Goal: Task Accomplishment & Management: Complete application form

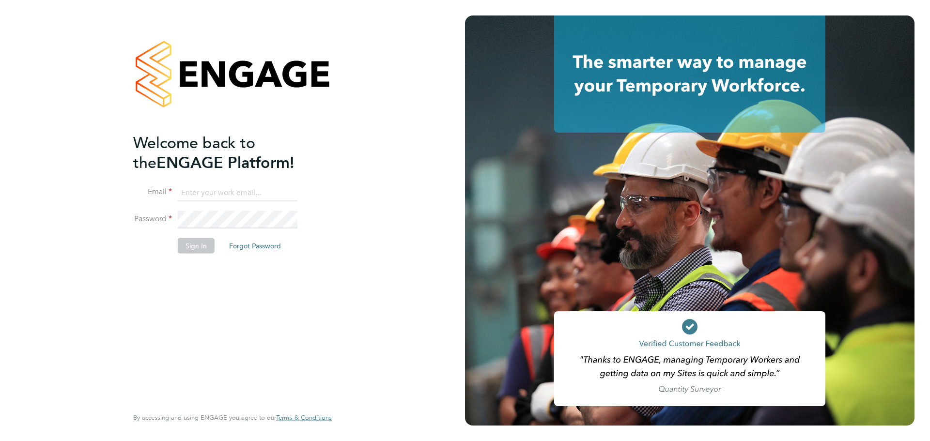
type input "[PERSON_NAME][EMAIL_ADDRESS][PERSON_NAME][DOMAIN_NAME]"
click at [202, 252] on button "Sign In" at bounding box center [196, 246] width 37 height 16
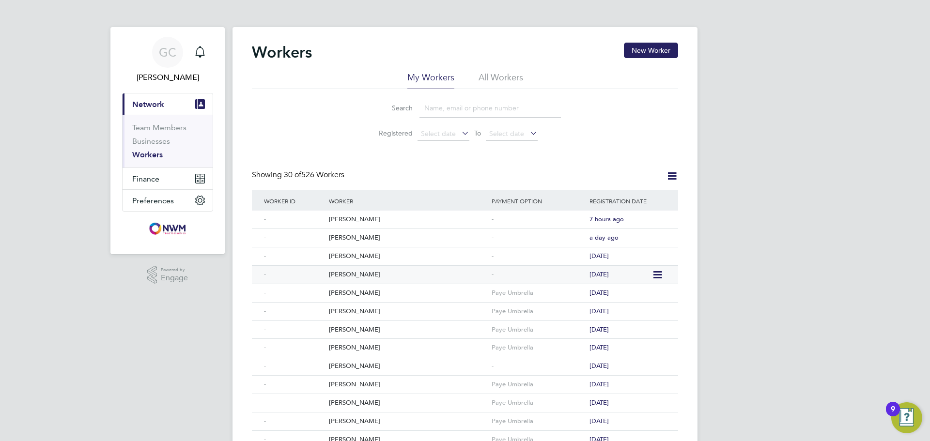
click at [335, 273] on div "Asad Jalal Sindhu" at bounding box center [408, 275] width 163 height 18
click at [364, 257] on div "Jonathan Adebisi" at bounding box center [408, 257] width 163 height 18
click at [343, 239] on div "Craig Breadney" at bounding box center [408, 238] width 163 height 18
click at [348, 219] on div "[PERSON_NAME]" at bounding box center [408, 220] width 163 height 18
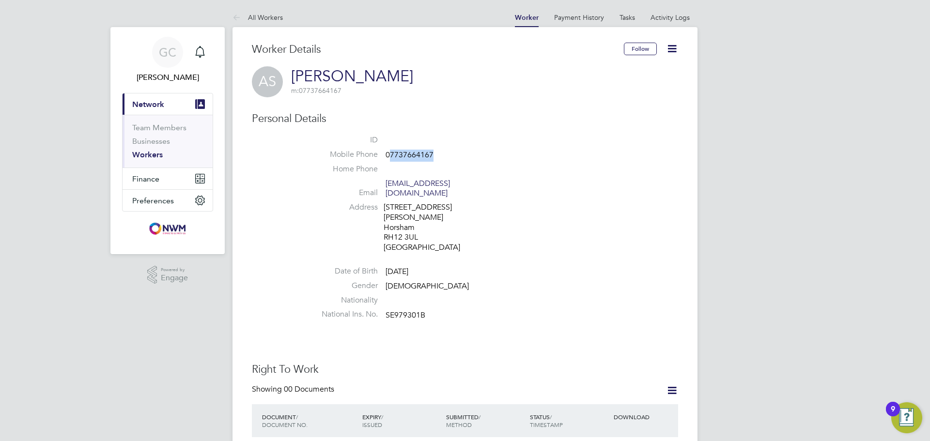
drag, startPoint x: 435, startPoint y: 151, endPoint x: 391, endPoint y: 151, distance: 43.1
click at [391, 151] on li "Mobile Phone 07737664167" at bounding box center [494, 157] width 368 height 15
copy span "7737664167"
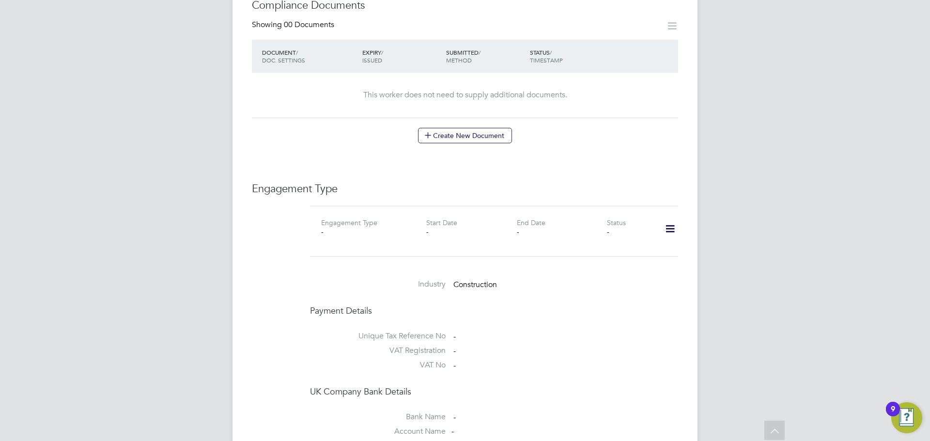
scroll to position [581, 0]
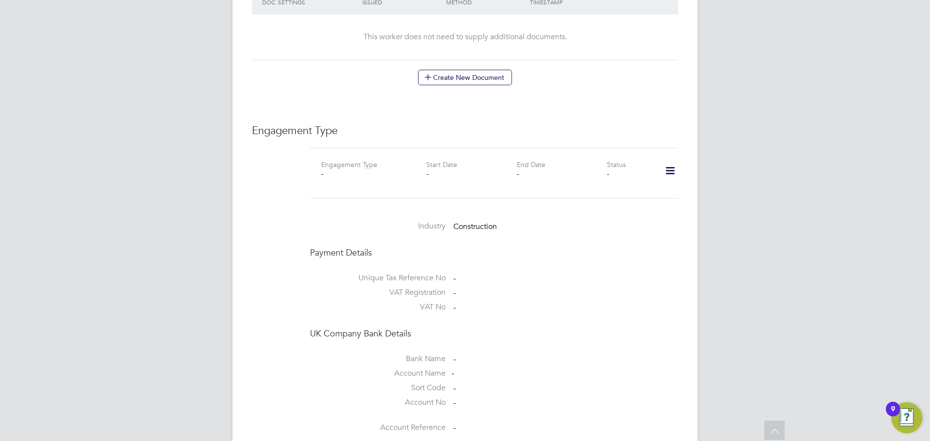
click at [671, 168] on icon at bounding box center [670, 171] width 17 height 22
click at [604, 198] on li "Add Engagement Type" at bounding box center [620, 203] width 110 height 14
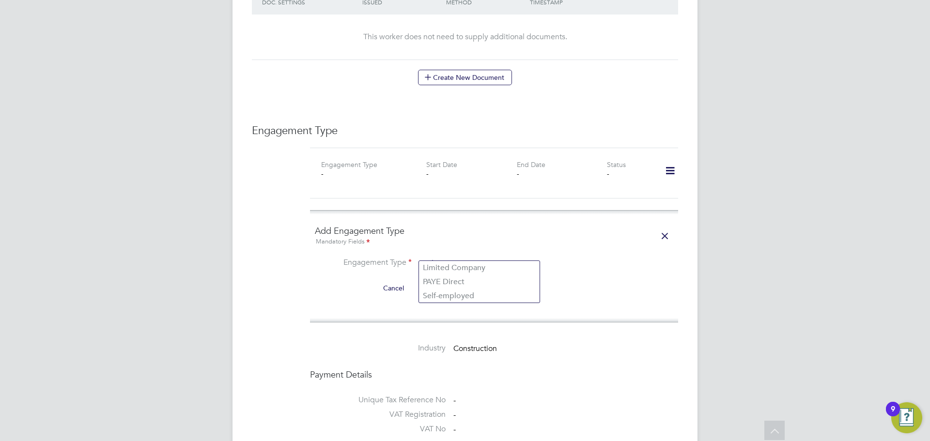
click at [458, 259] on input at bounding box center [480, 264] width 120 height 14
click at [456, 281] on li "PAYE Direct" at bounding box center [479, 282] width 121 height 14
type input "PAYE Direct"
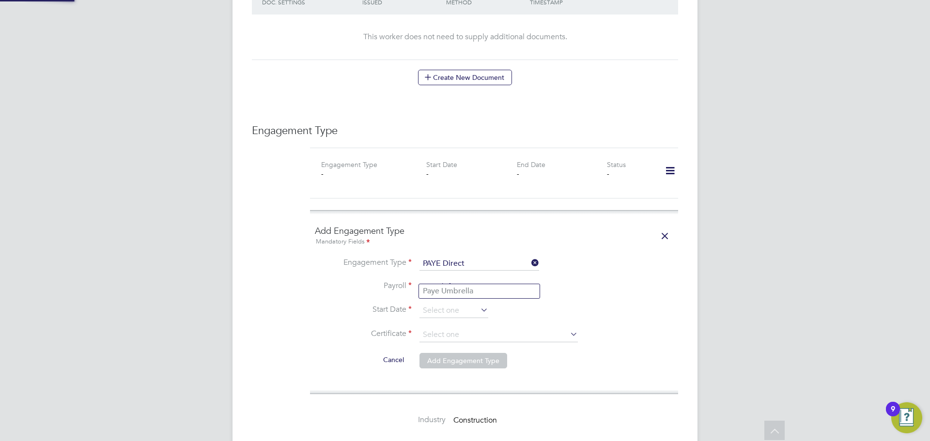
click at [456, 281] on input at bounding box center [480, 288] width 120 height 14
click at [457, 290] on li "Paye Umbrella" at bounding box center [479, 291] width 121 height 14
type input "Paye Umbrella"
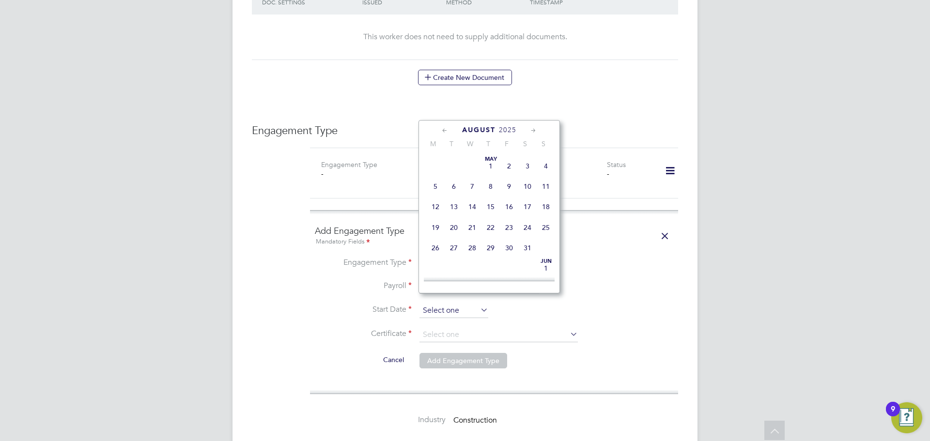
click at [456, 304] on input at bounding box center [454, 311] width 69 height 15
click at [499, 184] on span "21" at bounding box center [491, 177] width 18 height 18
type input "21 Aug 2025"
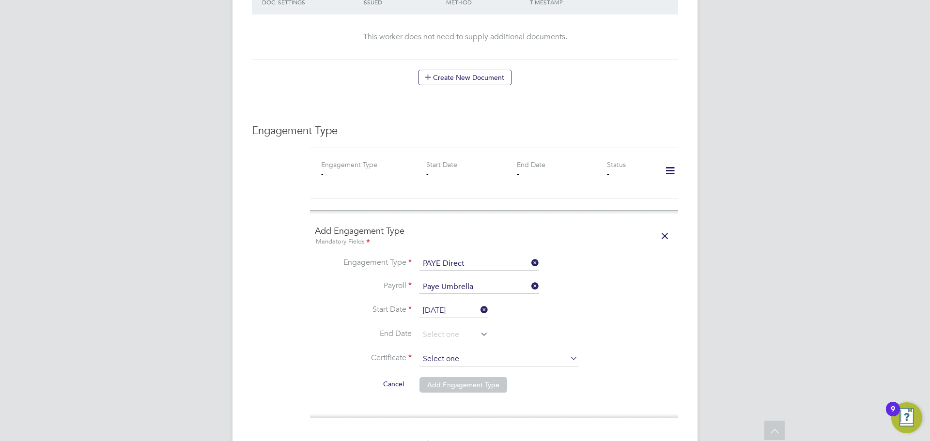
click at [446, 352] on input at bounding box center [499, 359] width 158 height 15
click at [444, 383] on li "Don't know" at bounding box center [498, 388] width 159 height 13
type input "Don't know"
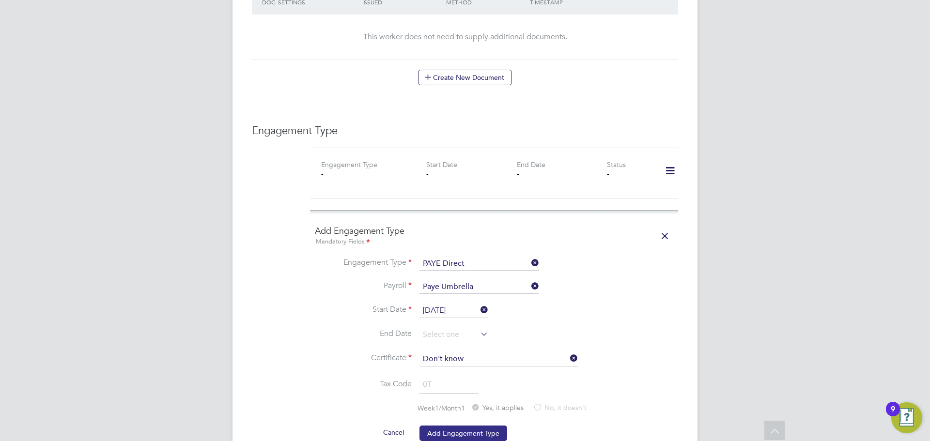
click at [450, 426] on button "Add Engagement Type" at bounding box center [464, 434] width 88 height 16
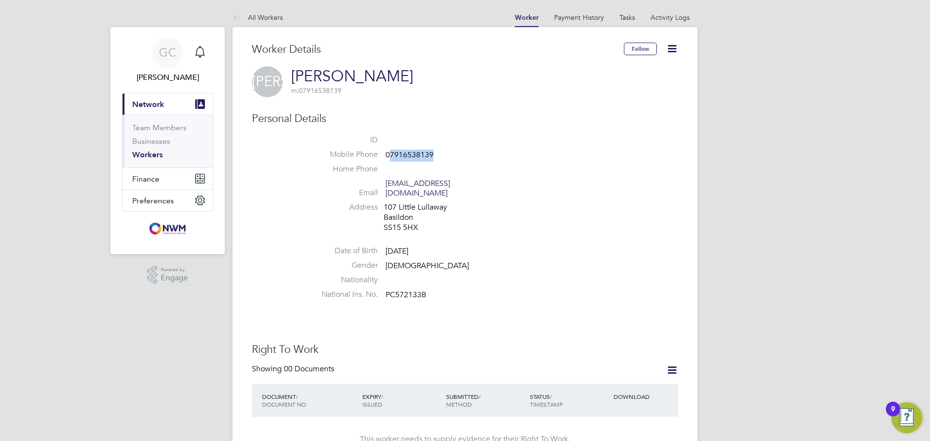
drag, startPoint x: 436, startPoint y: 153, endPoint x: 390, endPoint y: 156, distance: 45.2
click at [390, 156] on li "Mobile Phone 07916538139" at bounding box center [494, 157] width 368 height 15
copy span "7916538139"
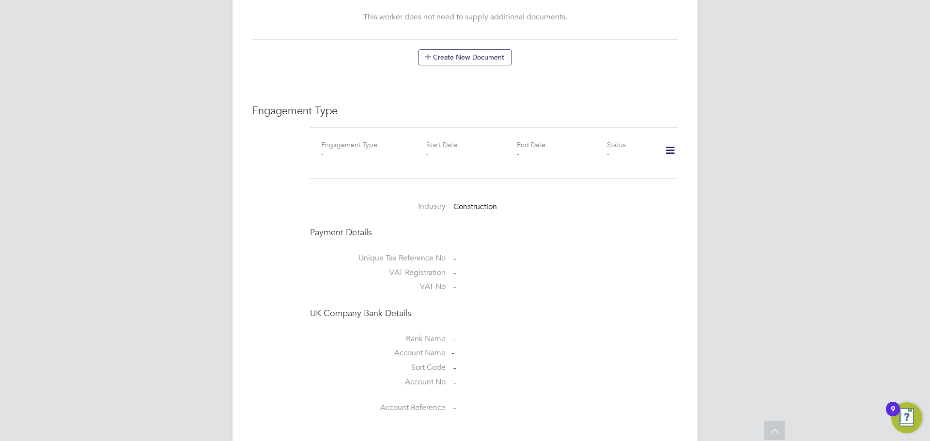
scroll to position [678, 0]
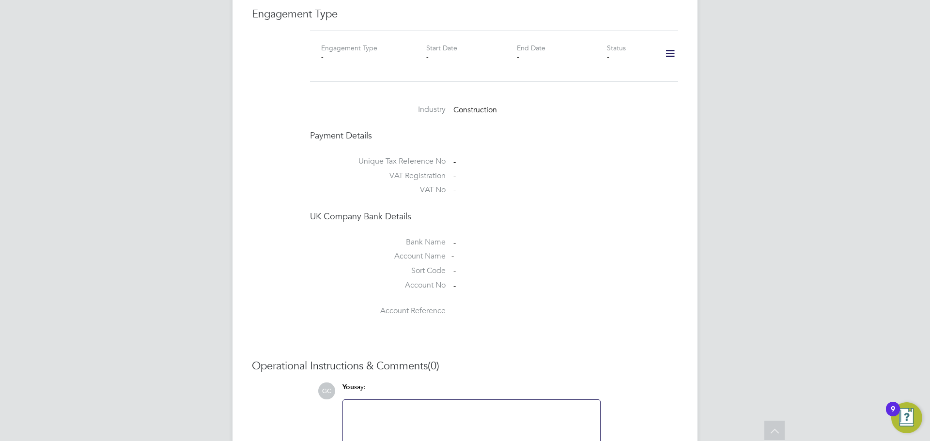
click at [668, 43] on icon at bounding box center [670, 54] width 17 height 22
click at [590, 86] on li "Add Engagement Type" at bounding box center [620, 86] width 110 height 14
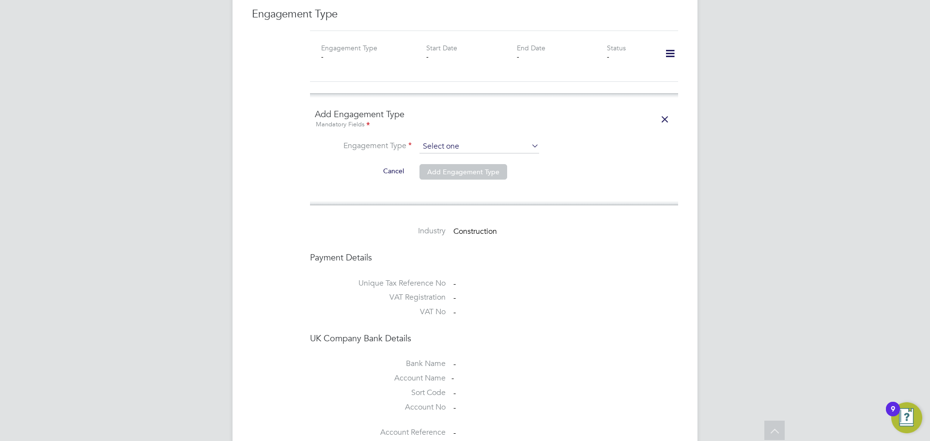
click at [428, 140] on input at bounding box center [480, 147] width 120 height 14
click at [427, 160] on li "PAYE Direct" at bounding box center [479, 165] width 121 height 14
type input "PAYE Direct"
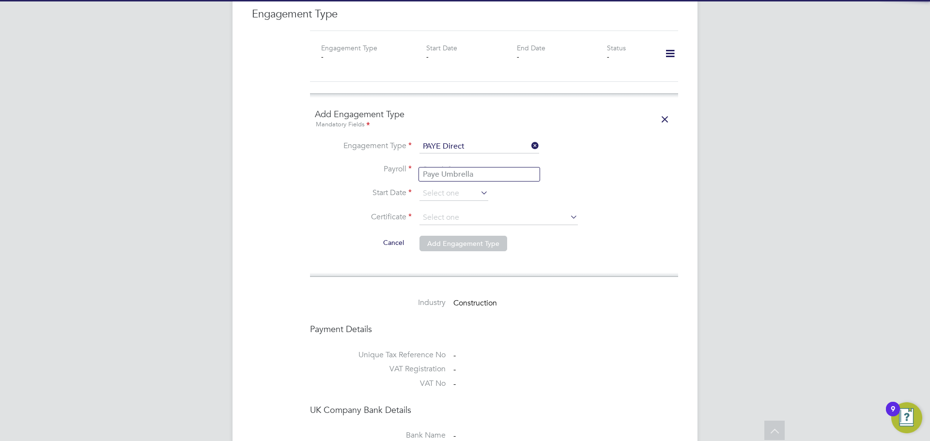
click at [427, 163] on input at bounding box center [480, 170] width 120 height 14
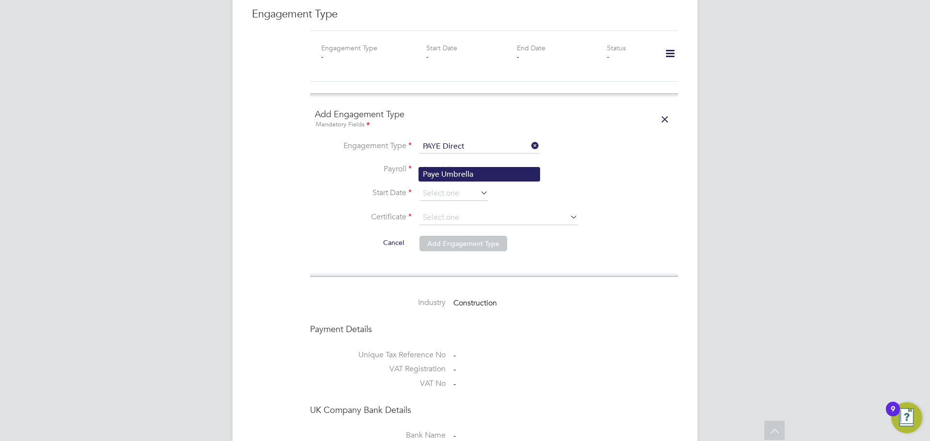
click at [434, 174] on li "Paye Umbrella" at bounding box center [479, 175] width 121 height 14
type input "Paye Umbrella"
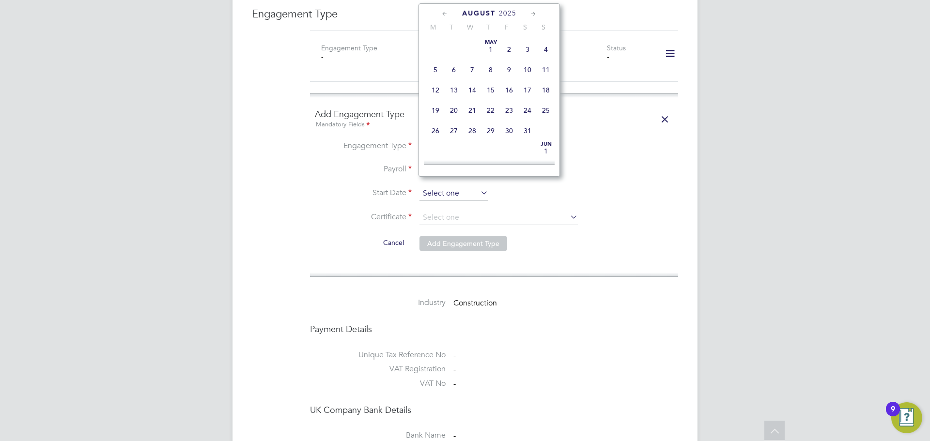
click at [438, 187] on input at bounding box center [454, 194] width 69 height 15
click at [440, 90] on span "25" at bounding box center [435, 80] width 18 height 18
type input "[DATE]"
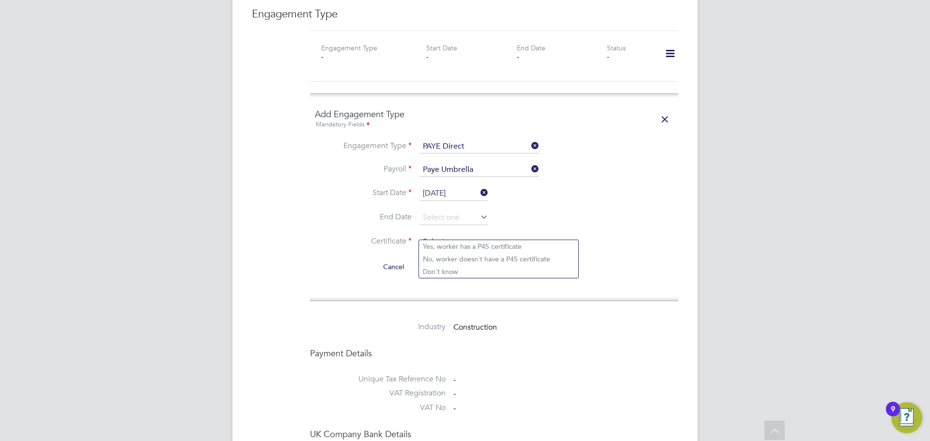
click at [446, 235] on input at bounding box center [499, 242] width 158 height 15
click at [449, 272] on li "Don't know" at bounding box center [498, 271] width 159 height 13
type input "Don't know"
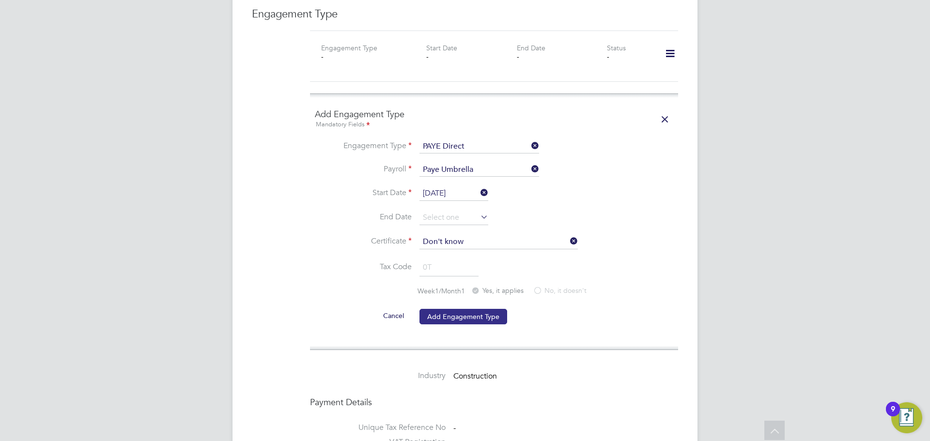
click at [449, 309] on button "Add Engagement Type" at bounding box center [464, 317] width 88 height 16
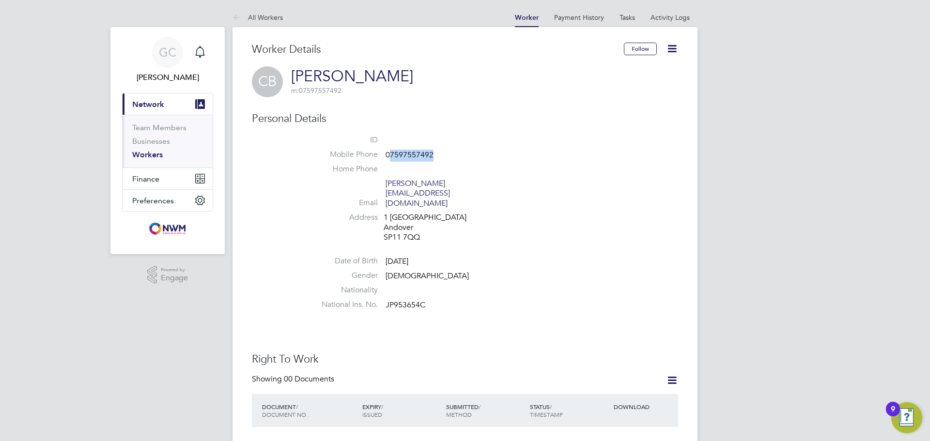
drag, startPoint x: 433, startPoint y: 156, endPoint x: 390, endPoint y: 158, distance: 43.2
click at [390, 158] on li "Mobile Phone [PHONE_NUMBER]" at bounding box center [494, 157] width 368 height 15
copy span "7597557492"
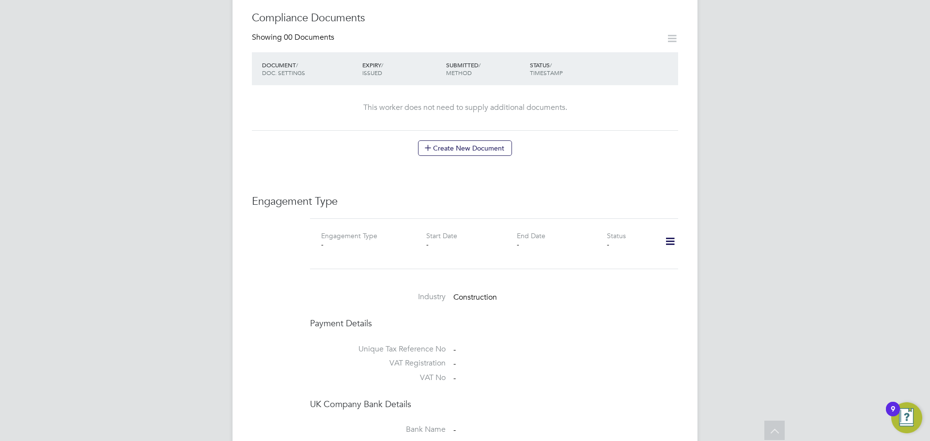
scroll to position [581, 0]
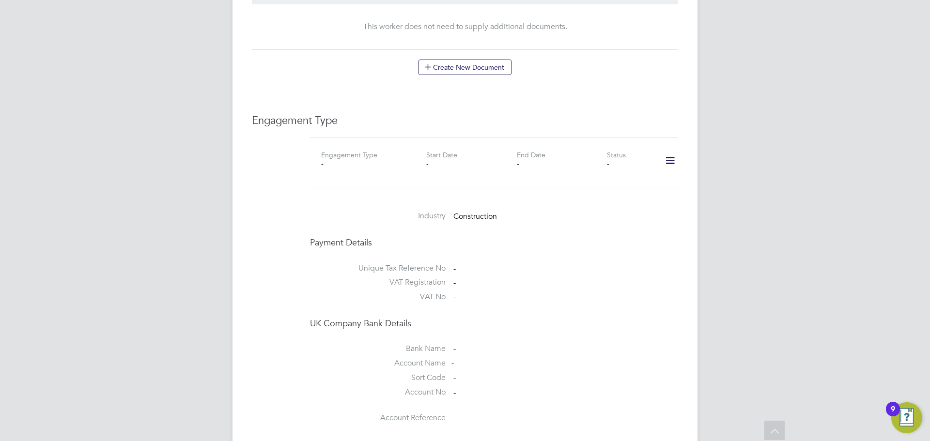
click at [670, 150] on icon at bounding box center [670, 161] width 17 height 22
click at [594, 182] on li "Add Engagement Type" at bounding box center [620, 183] width 110 height 14
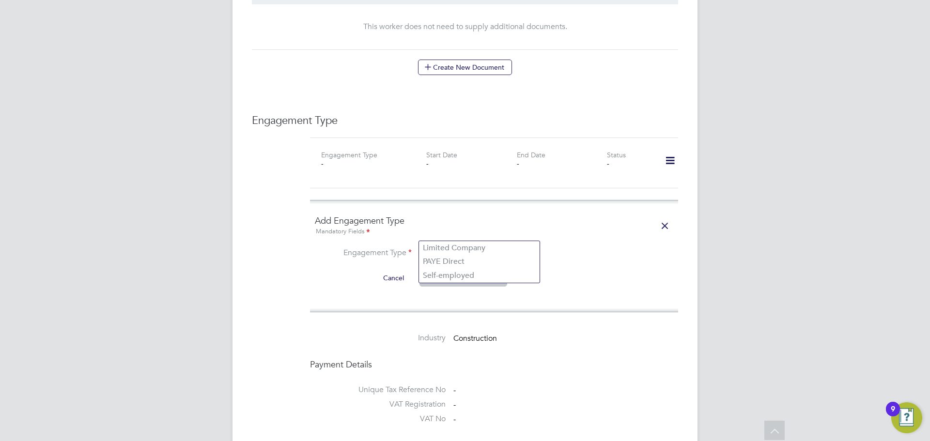
click at [445, 247] on input at bounding box center [480, 254] width 120 height 14
click at [438, 257] on li "PAYE Direct" at bounding box center [479, 262] width 121 height 14
type input "PAYE Direct"
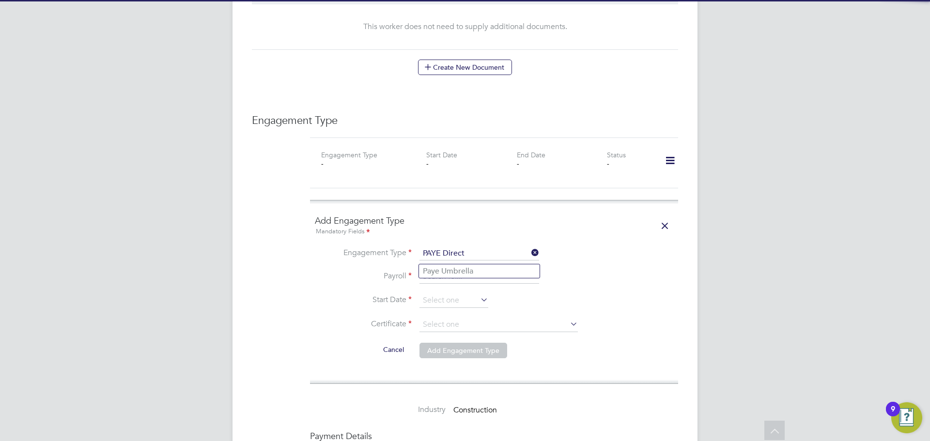
drag, startPoint x: 438, startPoint y: 256, endPoint x: 441, endPoint y: 264, distance: 7.8
click at [439, 270] on input at bounding box center [480, 277] width 120 height 14
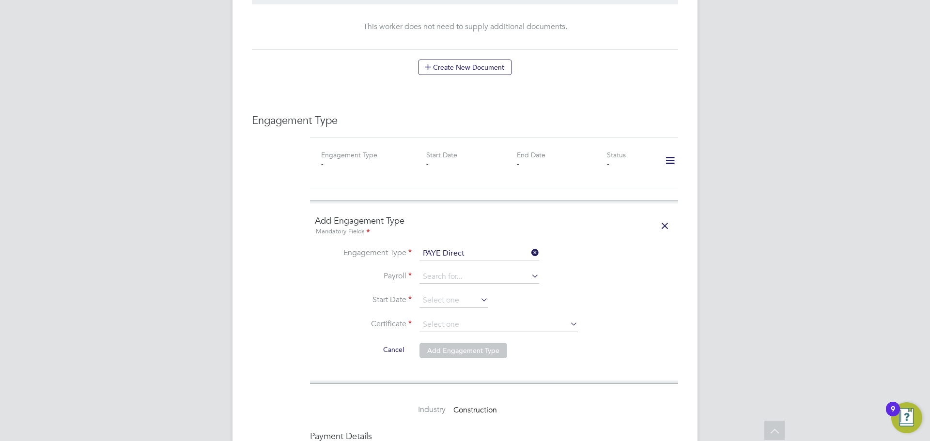
click at [445, 271] on li "Paye Umbrella" at bounding box center [479, 272] width 121 height 14
type input "Paye Umbrella"
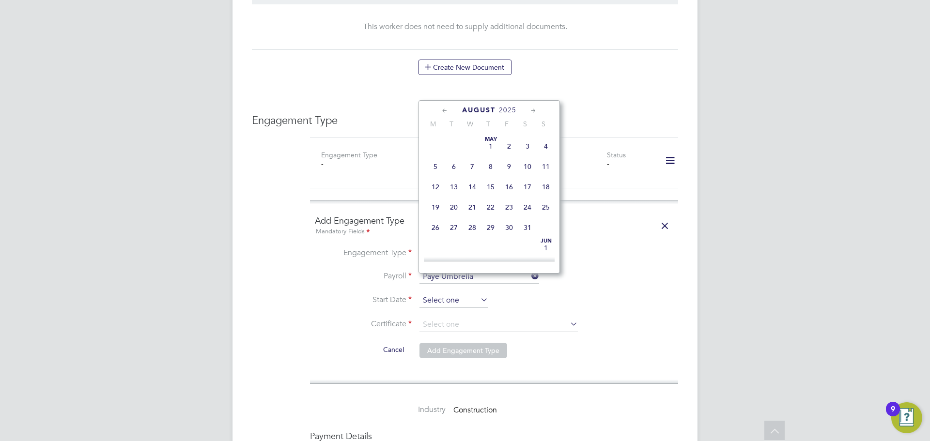
click at [446, 294] on input at bounding box center [454, 301] width 69 height 15
click at [441, 187] on span "25" at bounding box center [435, 177] width 18 height 18
type input "25 Aug 2025"
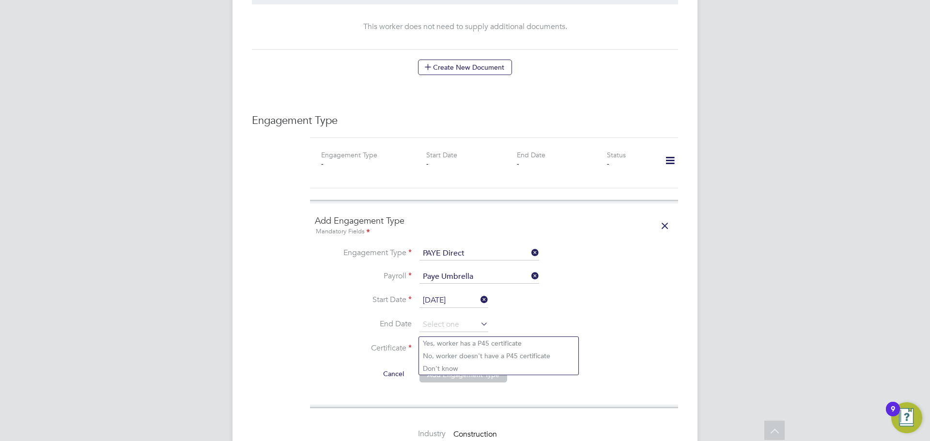
click at [462, 342] on input at bounding box center [499, 349] width 158 height 15
click at [451, 365] on li "Don't know" at bounding box center [498, 368] width 159 height 13
type input "Don't know"
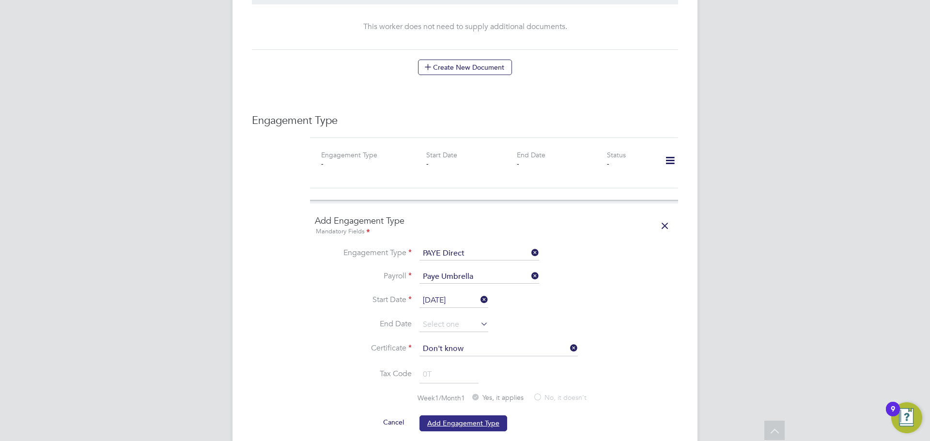
click at [458, 416] on button "Add Engagement Type" at bounding box center [464, 424] width 88 height 16
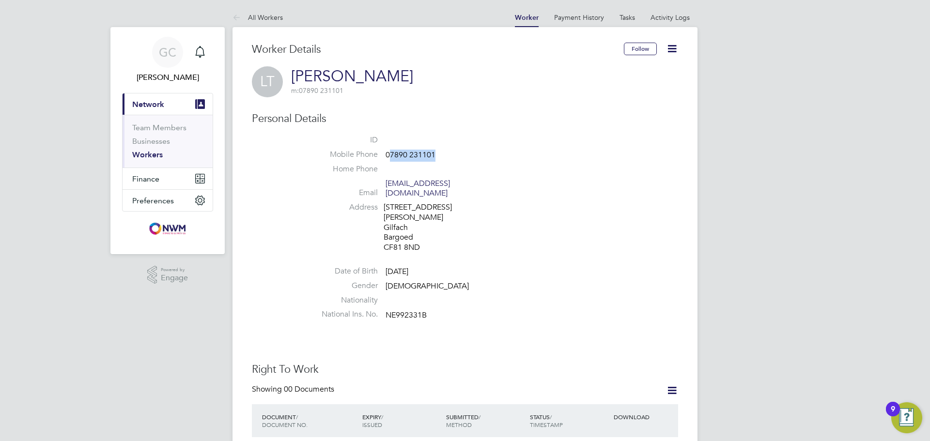
drag, startPoint x: 436, startPoint y: 157, endPoint x: 391, endPoint y: 157, distance: 44.6
click at [391, 157] on li "Mobile Phone [PHONE_NUMBER]" at bounding box center [494, 157] width 368 height 15
copy span "7890 231101"
